Goal: Check status: Check status

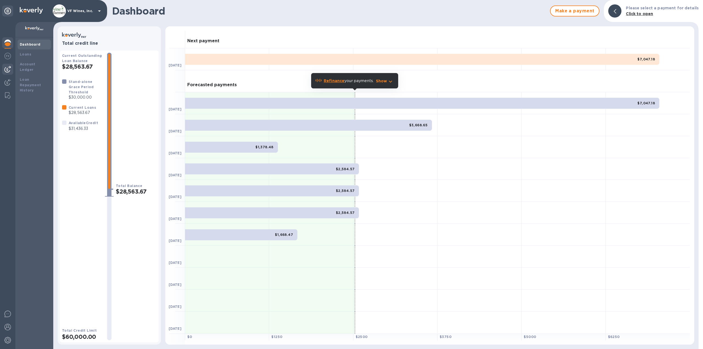
click at [9, 68] on img at bounding box center [7, 69] width 7 height 7
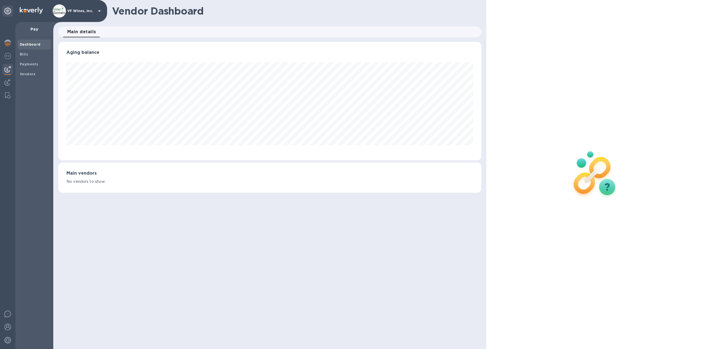
scroll to position [119, 424]
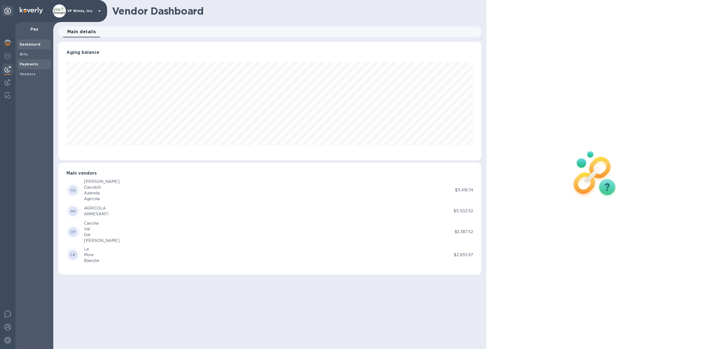
click at [31, 64] on b "Payments" at bounding box center [29, 64] width 18 height 4
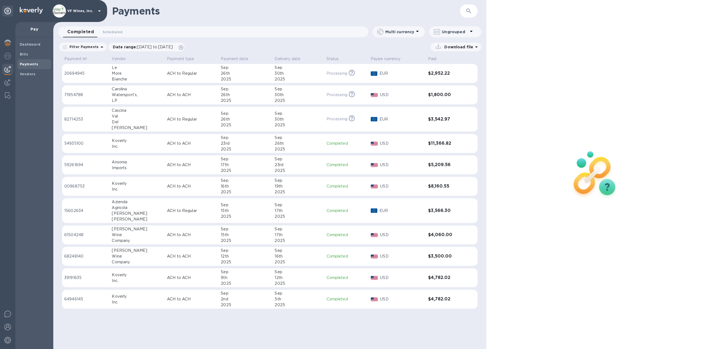
click at [396, 97] on p "USD" at bounding box center [401, 95] width 43 height 6
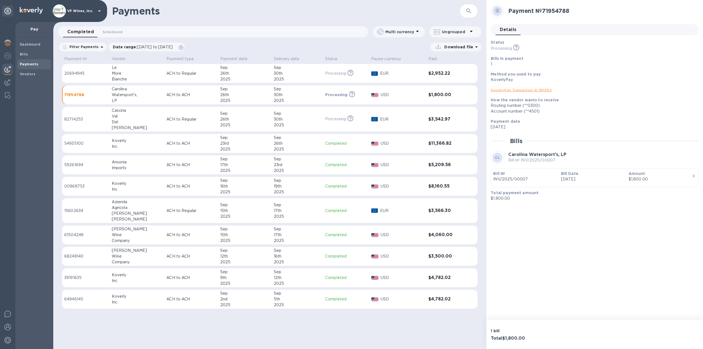
click at [505, 90] on link "KoverlyPay Transaction ID № 13152" at bounding box center [521, 90] width 61 height 4
